Goal: Complete application form: Complete application form

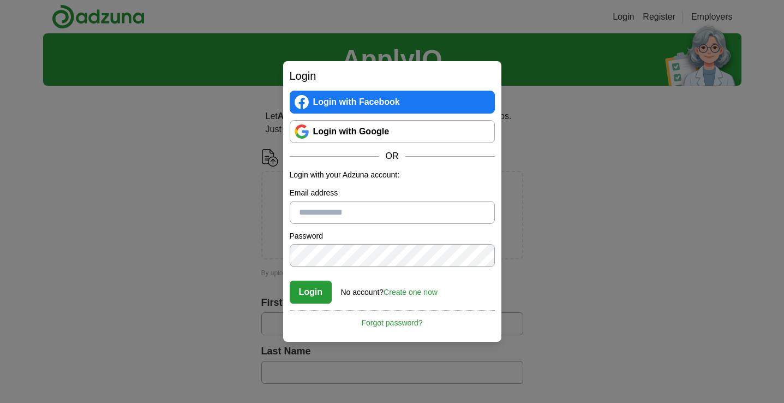
click at [409, 292] on link "Create one now" at bounding box center [411, 292] width 54 height 9
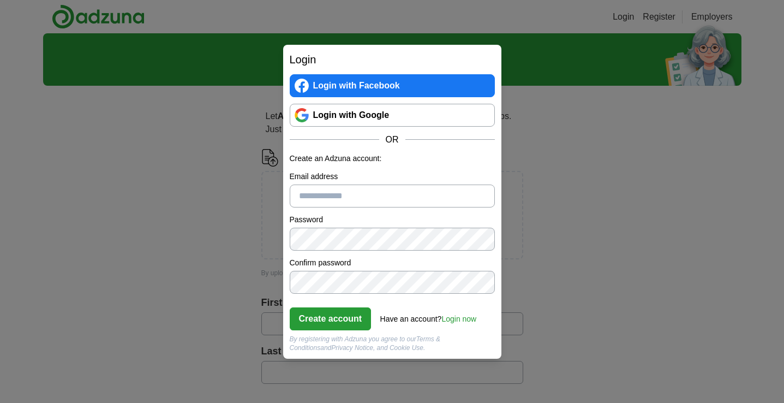
click at [377, 193] on input "Email address" at bounding box center [392, 195] width 205 height 23
type input "**********"
click at [348, 318] on button "Create account" at bounding box center [331, 318] width 82 height 23
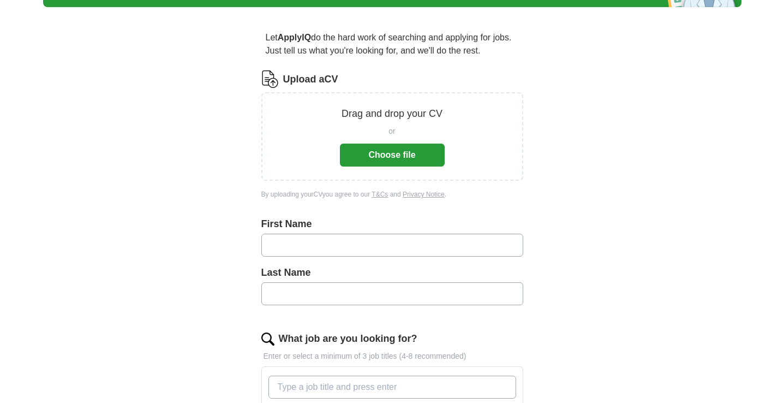
scroll to position [68, 0]
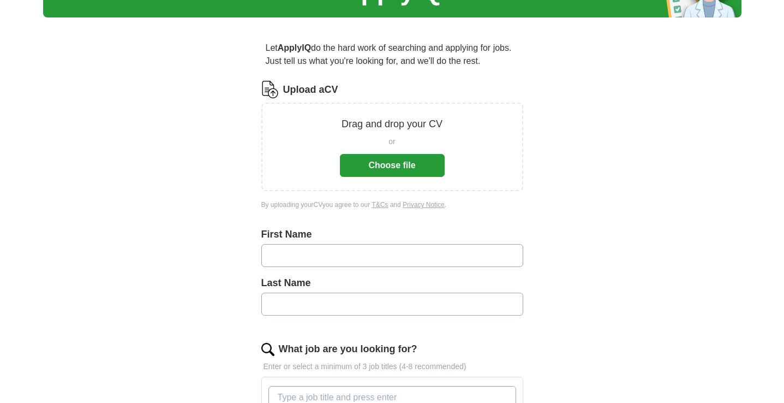
click at [397, 165] on button "Choose file" at bounding box center [392, 165] width 105 height 23
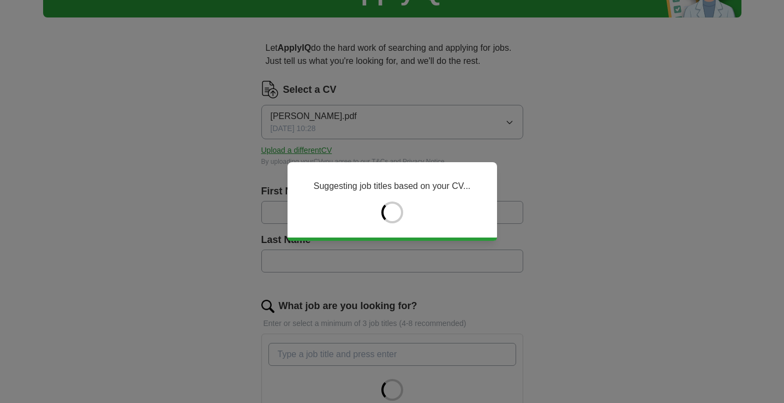
type input "******"
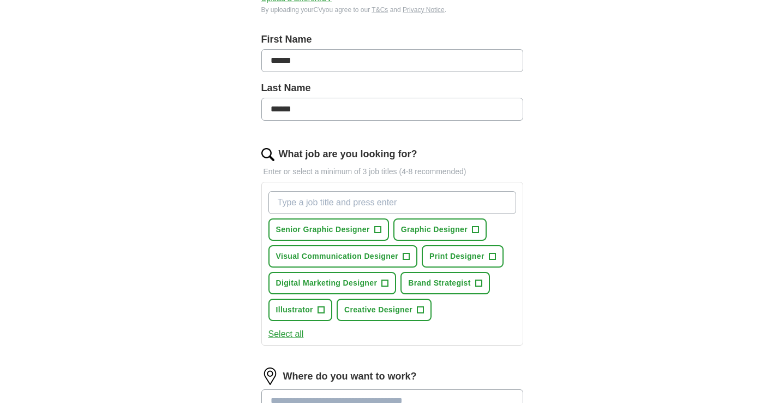
scroll to position [225, 0]
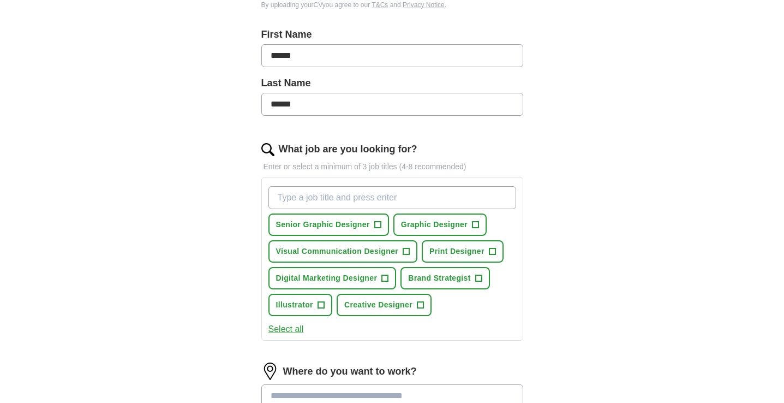
click at [457, 226] on span "Graphic Designer" at bounding box center [434, 224] width 67 height 11
click at [461, 251] on span "Print Designer" at bounding box center [456, 251] width 55 height 11
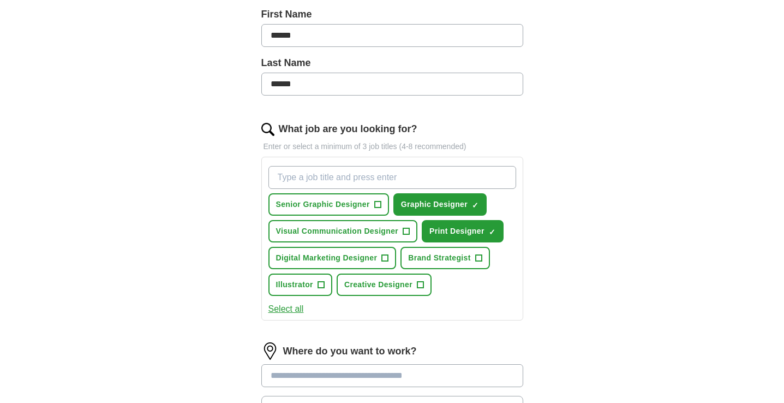
scroll to position [247, 0]
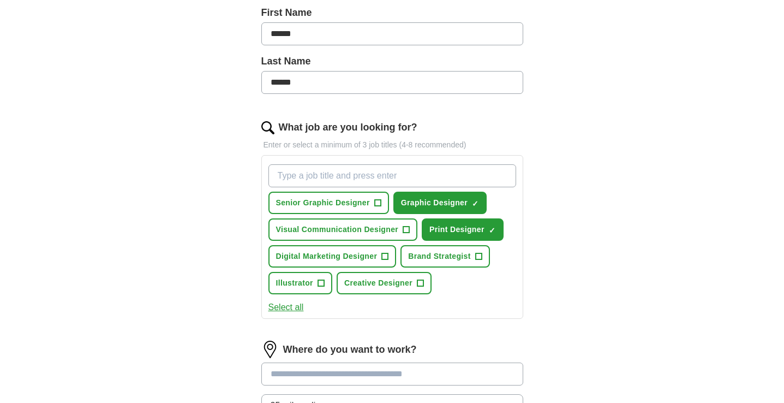
click at [381, 284] on span "Creative Designer" at bounding box center [378, 282] width 68 height 11
click at [353, 253] on span "Digital Marketing Designer" at bounding box center [327, 255] width 102 height 11
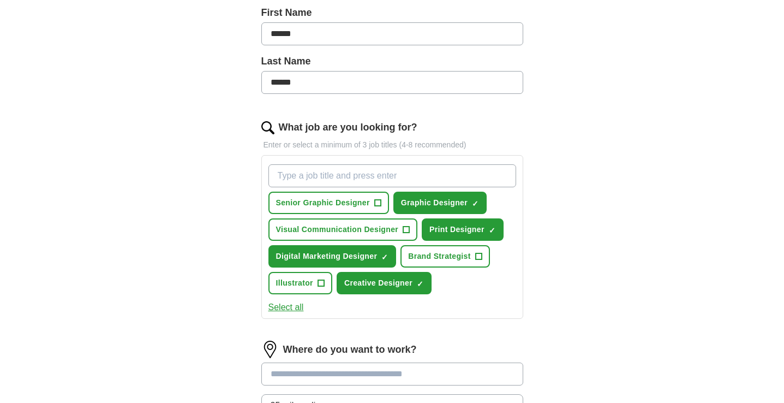
click at [356, 225] on span "Visual Communication Designer" at bounding box center [337, 229] width 123 height 11
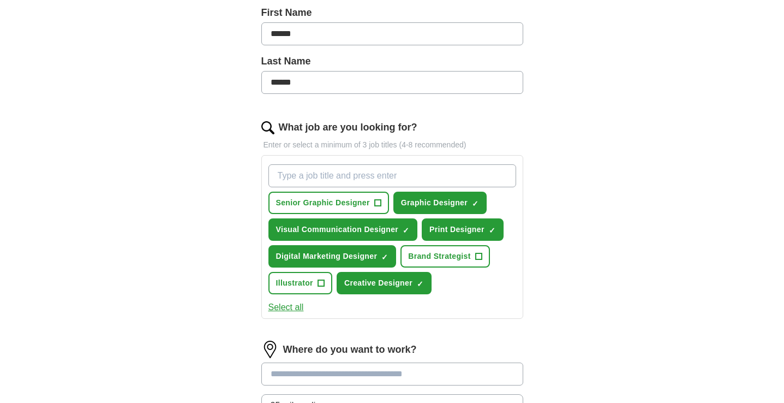
scroll to position [256, 0]
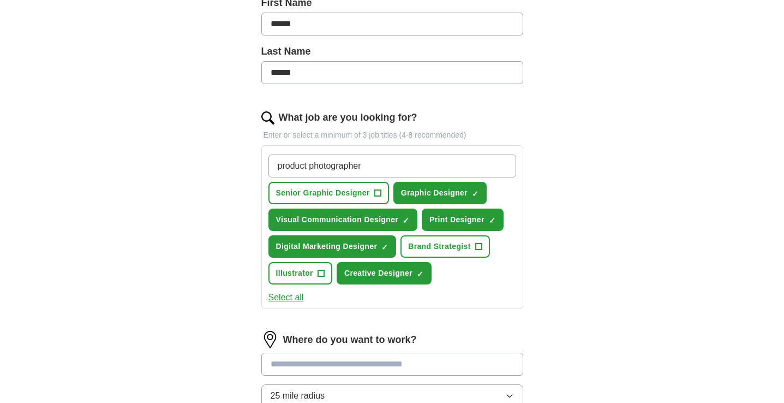
type input "product photographer"
click at [283, 296] on button "Select all" at bounding box center [285, 297] width 35 height 13
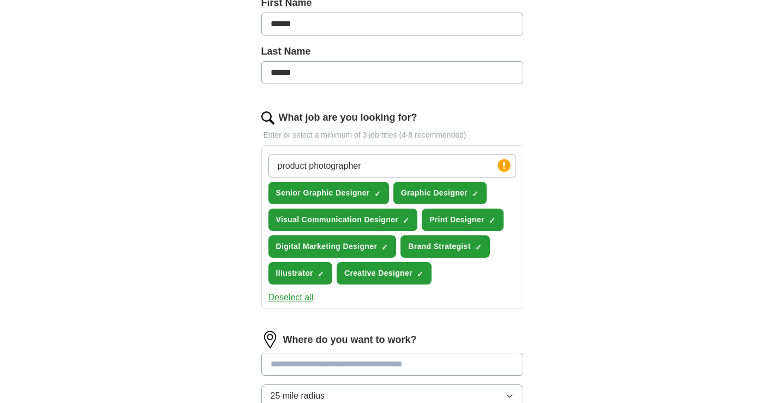
click at [0, 0] on span "×" at bounding box center [0, 0] width 0 height 0
click at [388, 168] on input "product photographer" at bounding box center [392, 165] width 248 height 23
drag, startPoint x: 377, startPoint y: 165, endPoint x: 268, endPoint y: 164, distance: 108.1
click at [268, 164] on input "product photographer" at bounding box center [392, 165] width 248 height 23
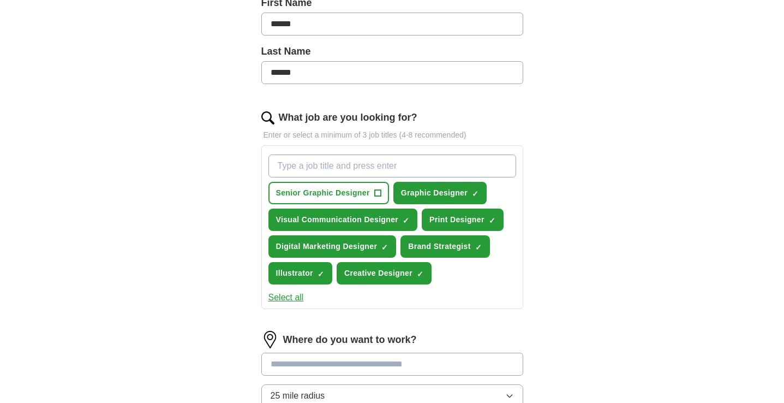
click at [449, 247] on span "Brand Strategist" at bounding box center [439, 246] width 63 height 11
click at [367, 244] on span "Digital Marketing Designer" at bounding box center [327, 246] width 102 height 11
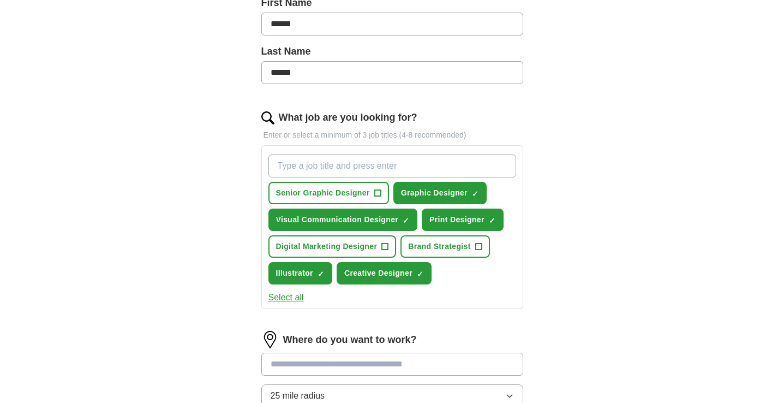
click at [299, 273] on span "Illustrator" at bounding box center [294, 272] width 37 height 11
click at [377, 274] on span "Creative Designer" at bounding box center [378, 272] width 68 height 11
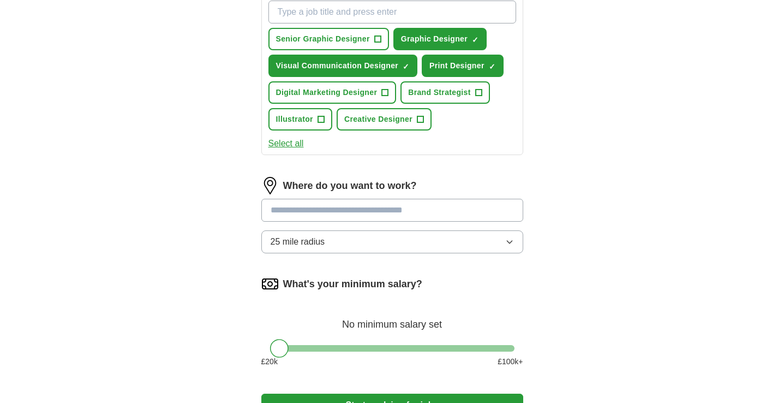
scroll to position [412, 0]
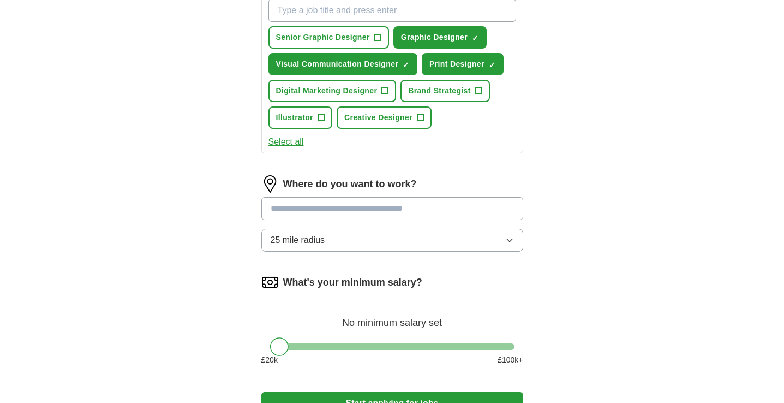
click at [423, 211] on input at bounding box center [392, 208] width 262 height 23
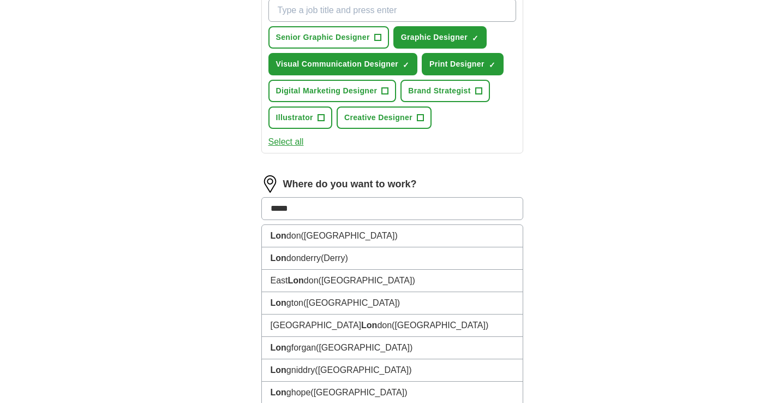
type input "******"
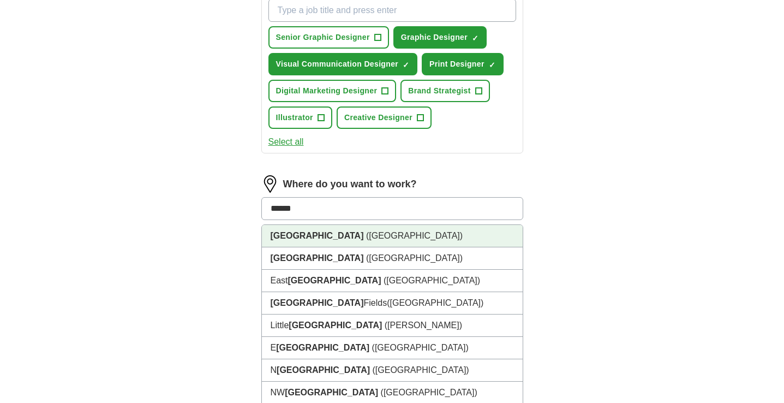
click at [408, 237] on li "London (UK)" at bounding box center [392, 236] width 261 height 22
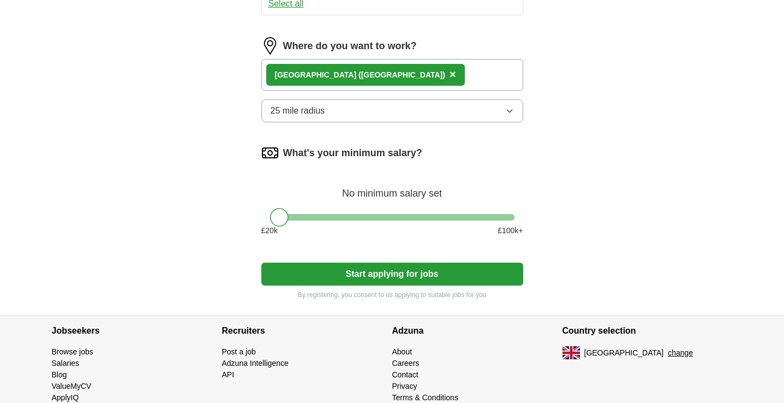
scroll to position [565, 0]
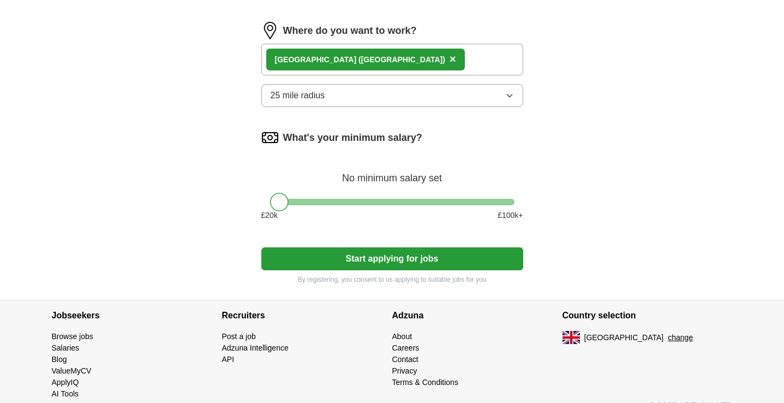
click at [401, 258] on button "Start applying for jobs" at bounding box center [392, 258] width 262 height 23
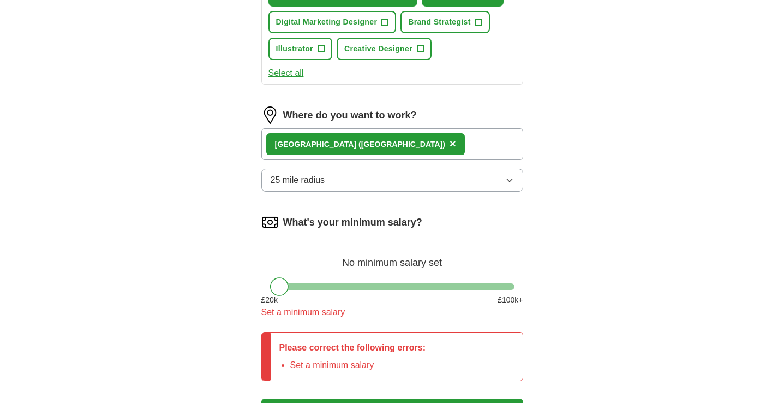
scroll to position [484, 0]
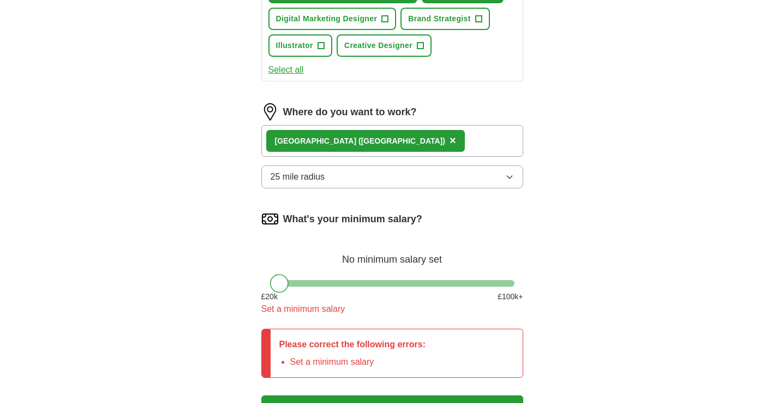
click at [338, 284] on div at bounding box center [392, 283] width 244 height 7
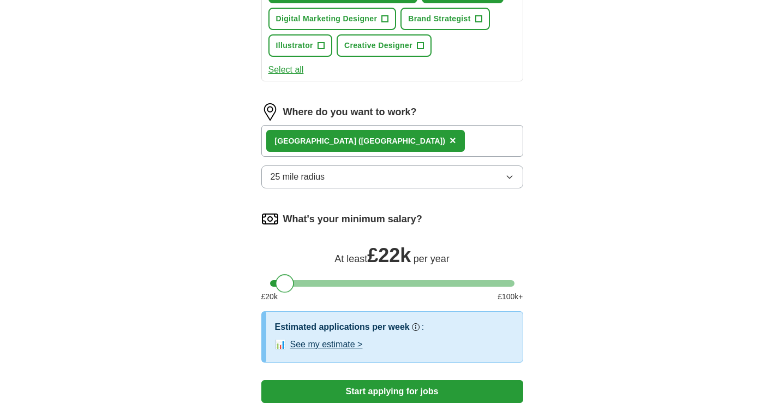
drag, startPoint x: 339, startPoint y: 282, endPoint x: 287, endPoint y: 279, distance: 52.5
click at [287, 279] on div at bounding box center [285, 283] width 19 height 19
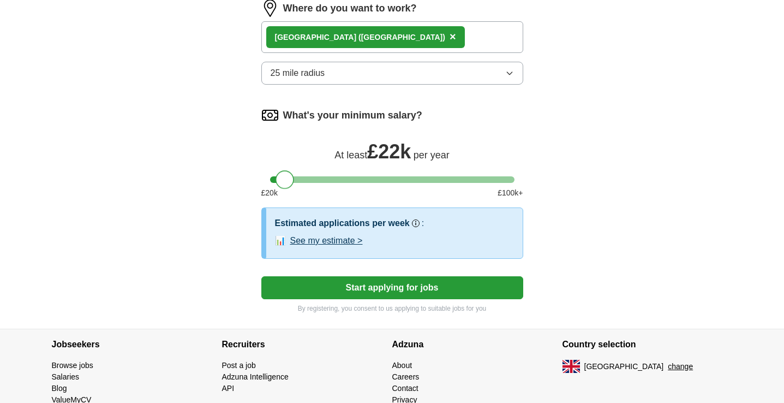
scroll to position [596, 0]
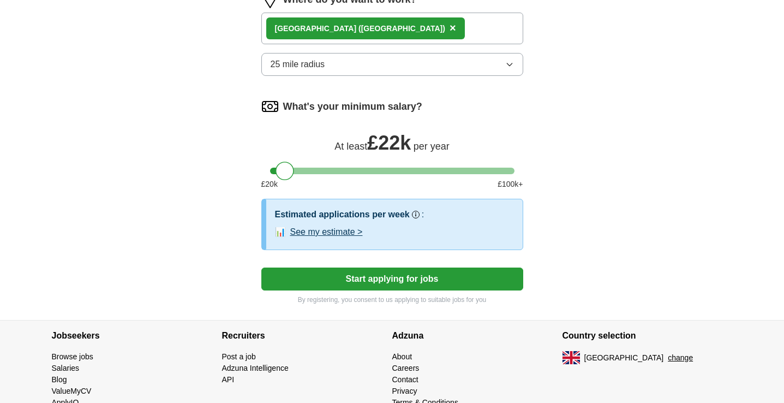
click at [405, 284] on button "Start applying for jobs" at bounding box center [392, 278] width 262 height 23
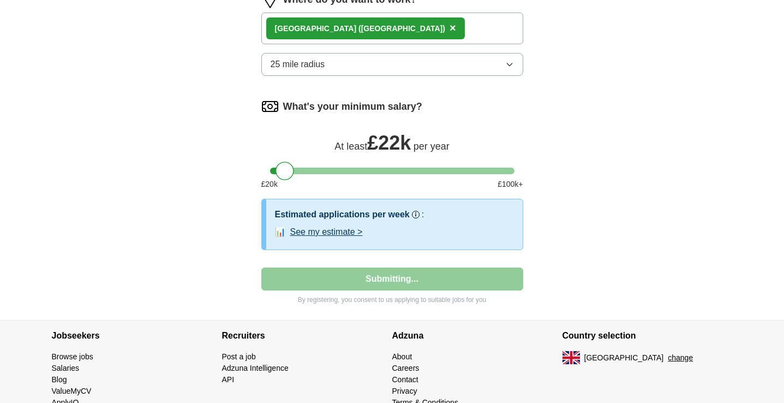
select select "**"
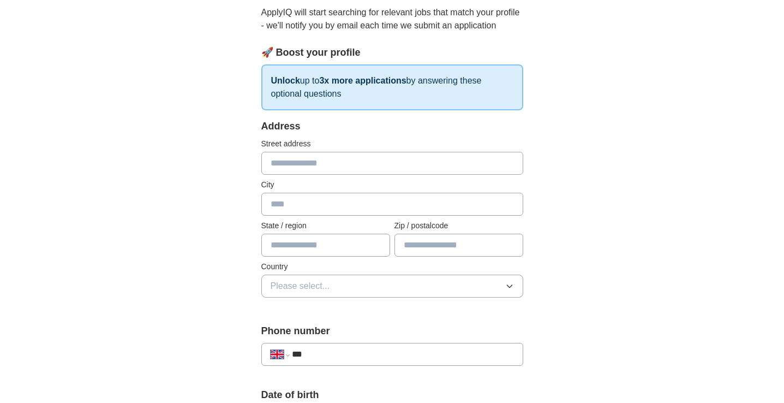
scroll to position [111, 0]
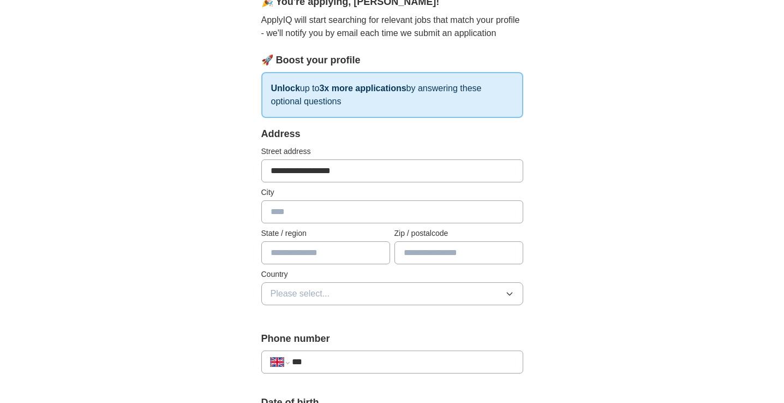
type input "**********"
type input "******"
type input "********"
click at [405, 294] on button "Please select..." at bounding box center [392, 293] width 262 height 23
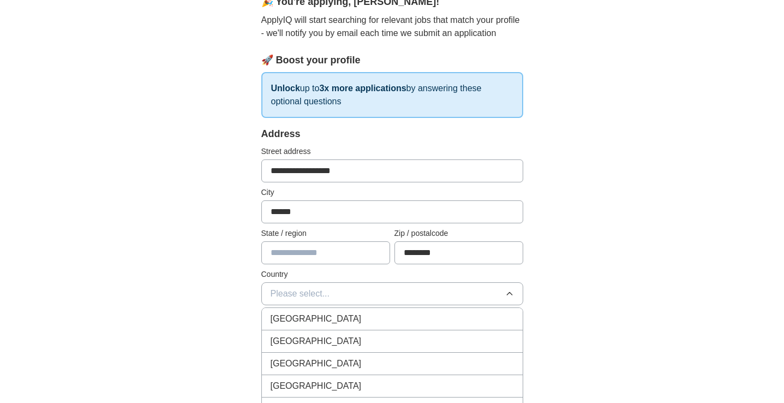
click at [382, 320] on div "[GEOGRAPHIC_DATA]" at bounding box center [392, 318] width 243 height 13
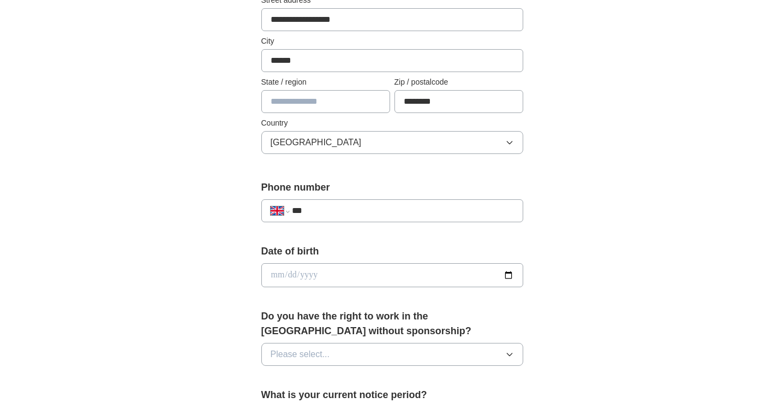
scroll to position [274, 0]
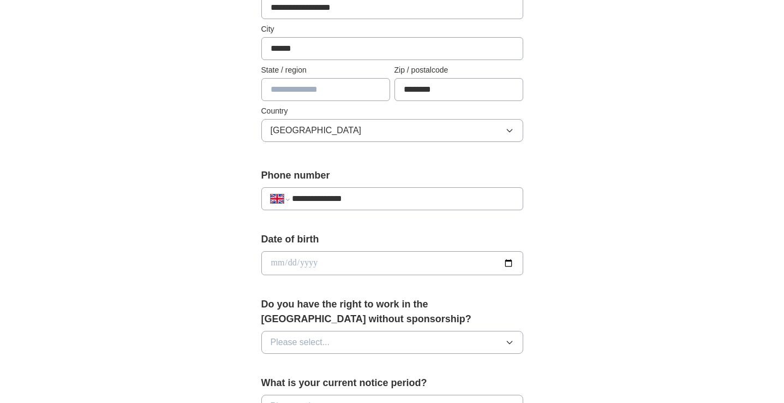
type input "**********"
click at [367, 265] on input "date" at bounding box center [392, 263] width 262 height 24
click at [318, 261] on input "**********" at bounding box center [392, 263] width 262 height 24
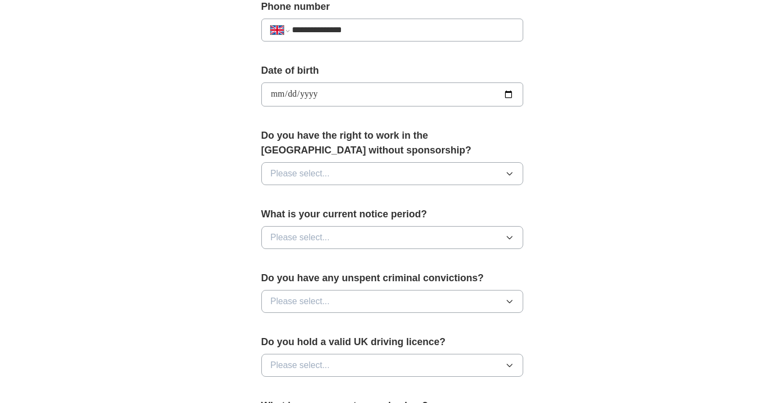
scroll to position [437, 0]
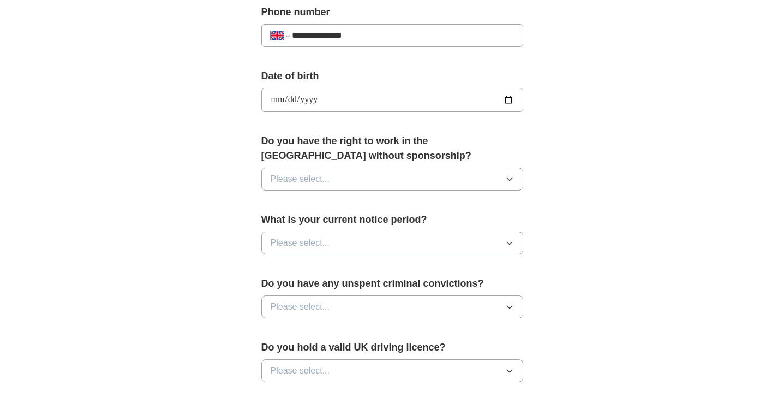
type input "**********"
click at [455, 178] on button "Please select..." at bounding box center [392, 179] width 262 height 23
click at [440, 202] on div "Yes" at bounding box center [392, 204] width 243 height 13
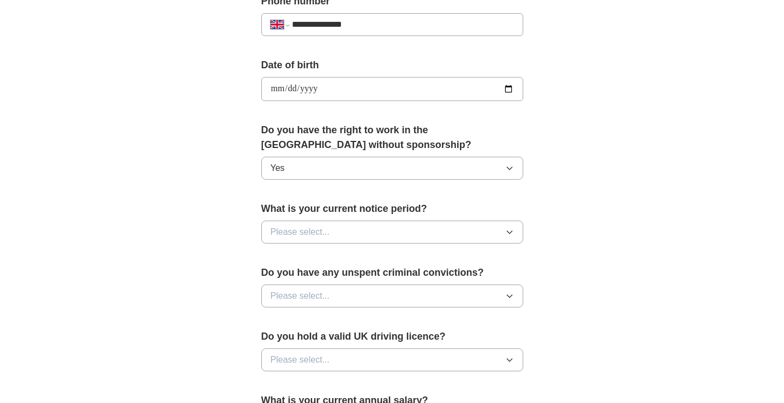
scroll to position [449, 0]
click at [452, 231] on button "Please select..." at bounding box center [392, 231] width 262 height 23
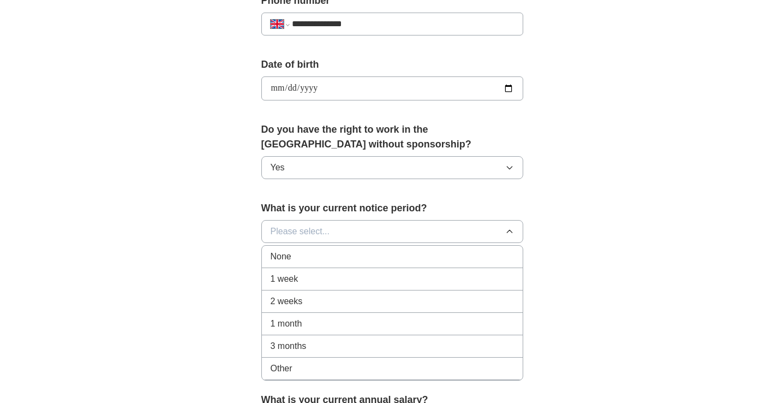
click at [432, 278] on div "1 week" at bounding box center [392, 278] width 243 height 13
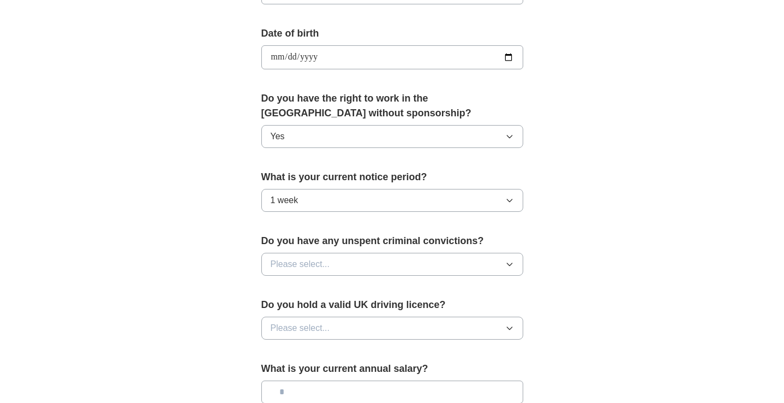
scroll to position [480, 0]
click at [469, 265] on button "Please select..." at bounding box center [392, 263] width 262 height 23
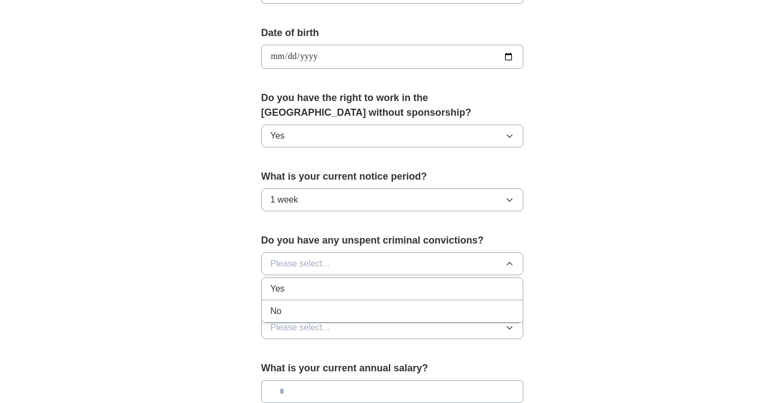
click at [444, 309] on div "No" at bounding box center [392, 311] width 243 height 13
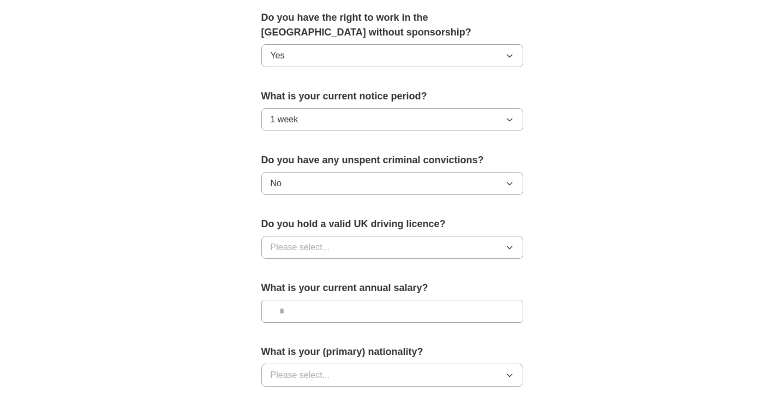
scroll to position [574, 0]
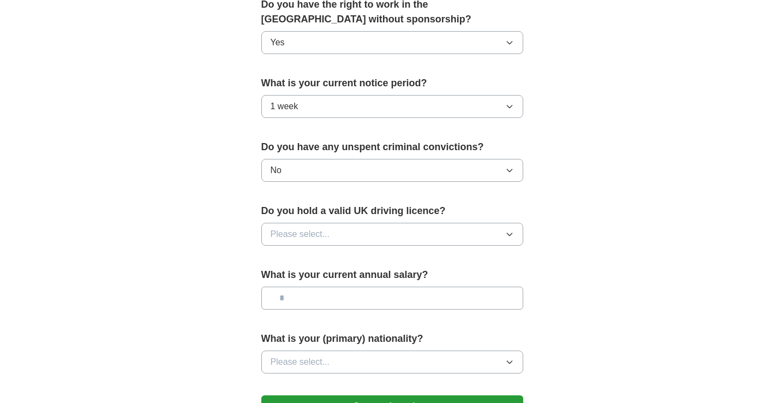
click at [445, 236] on button "Please select..." at bounding box center [392, 234] width 262 height 23
click at [425, 283] on div "No" at bounding box center [392, 281] width 243 height 13
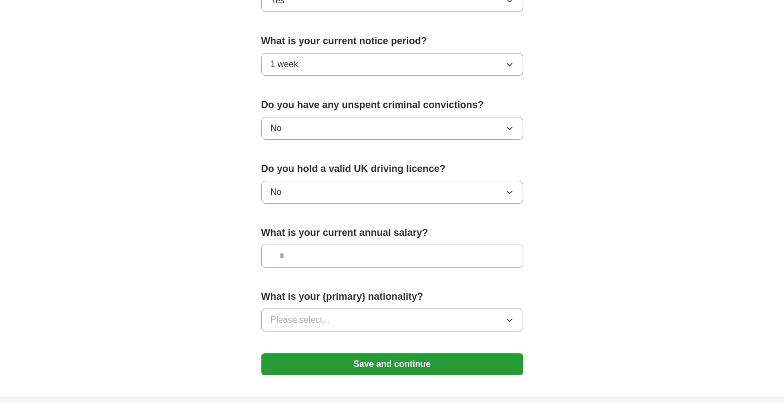
scroll to position [631, 0]
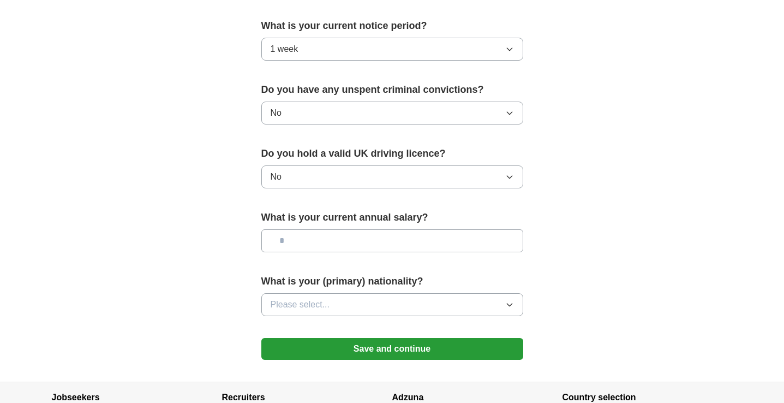
click at [423, 244] on input "text" at bounding box center [392, 240] width 262 height 23
type input "*******"
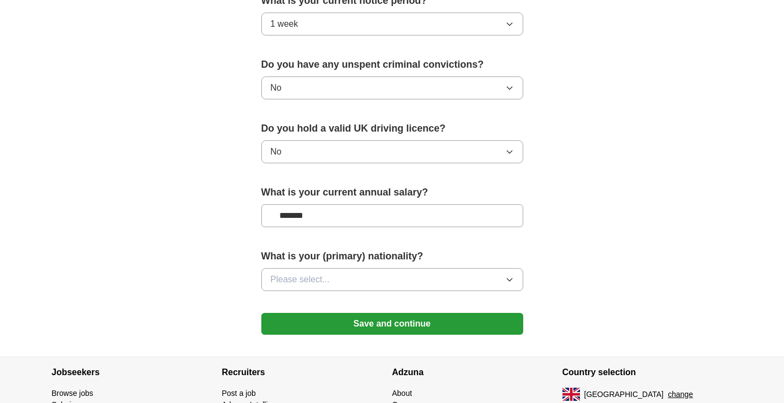
scroll to position [673, 0]
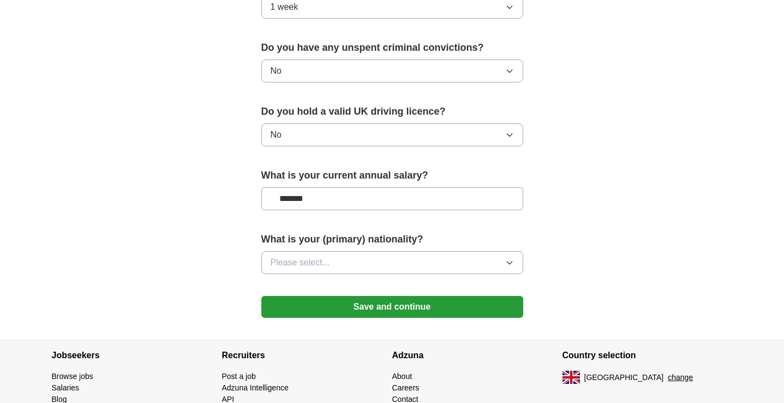
click at [453, 265] on button "Please select..." at bounding box center [392, 262] width 262 height 23
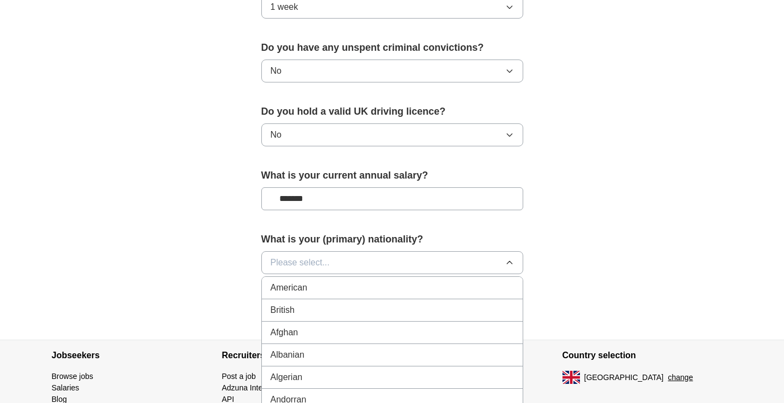
click at [428, 305] on div "British" at bounding box center [392, 309] width 243 height 13
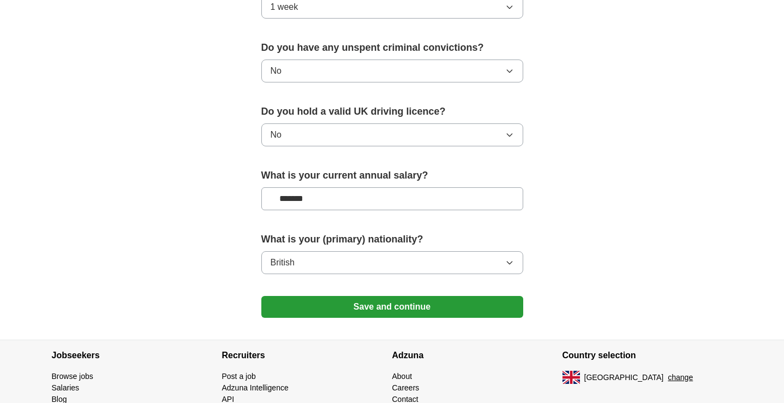
click at [405, 305] on button "Save and continue" at bounding box center [392, 307] width 262 height 22
